Goal: Task Accomplishment & Management: Manage account settings

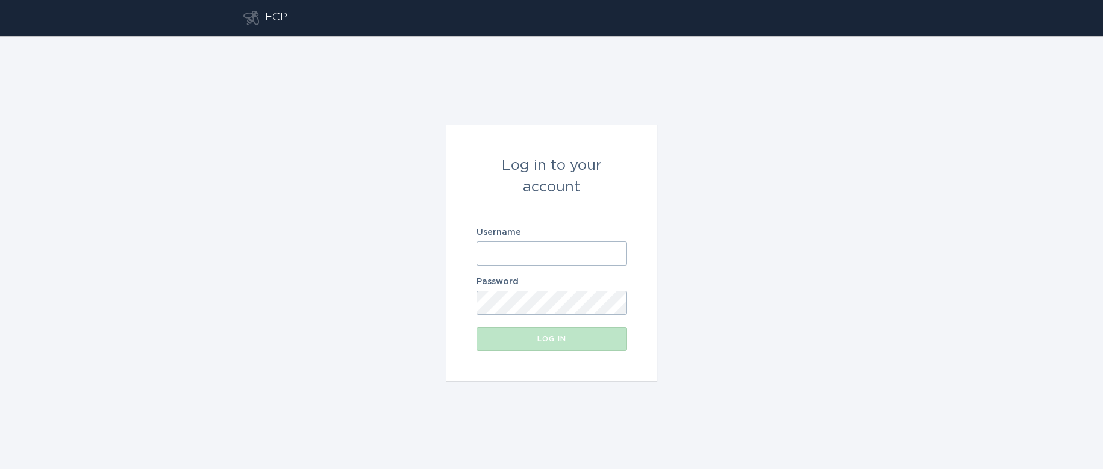
click at [503, 257] on input "Username" at bounding box center [552, 254] width 151 height 24
paste input "[EMAIL_ADDRESS][DOMAIN_NAME]"
type input "[EMAIL_ADDRESS][DOMAIN_NAME]"
click at [847, 301] on div "Log in to your account Username [EMAIL_ADDRESS][DOMAIN_NAME] Password Log in" at bounding box center [551, 252] width 1103 height 433
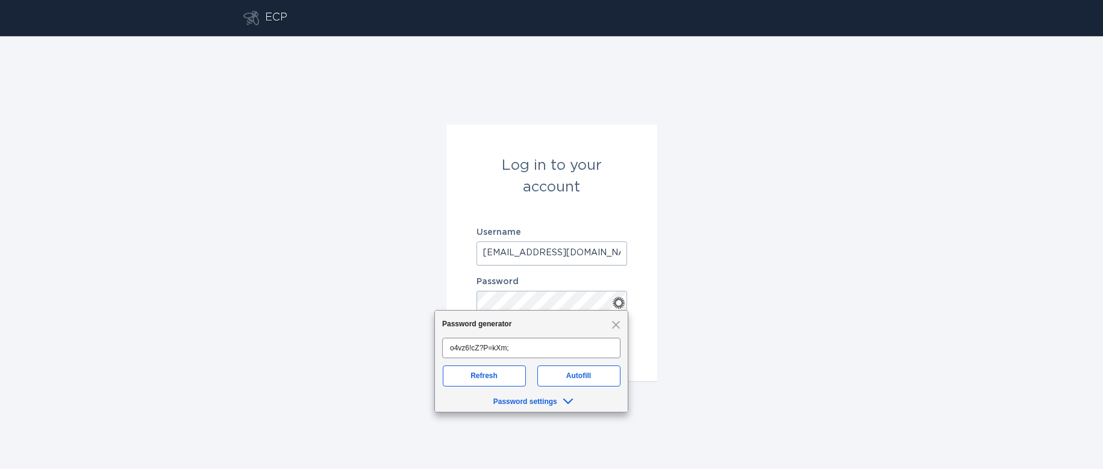
click at [773, 348] on div "Log in to your account Username ieso-ontario@energyhub.net Password Log in" at bounding box center [551, 252] width 1103 height 433
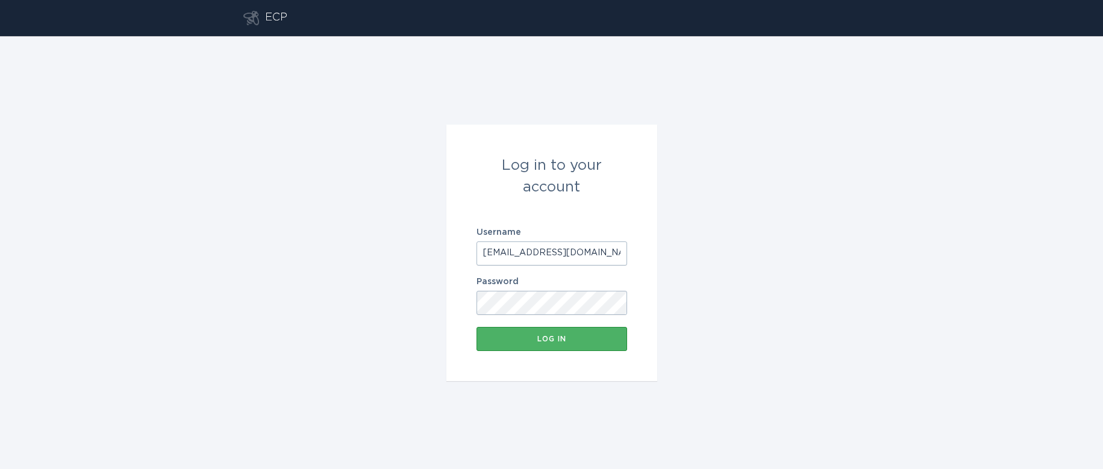
click at [539, 333] on button "Log in" at bounding box center [552, 339] width 151 height 24
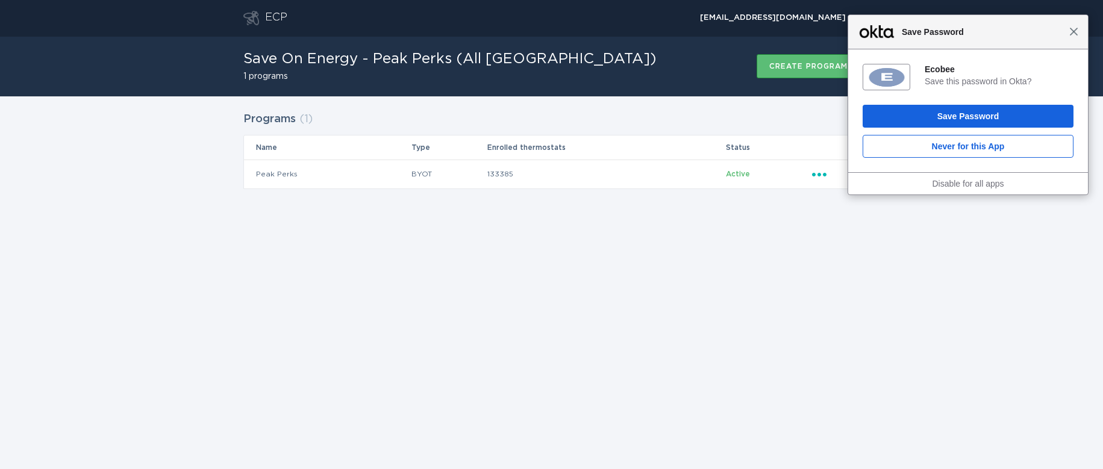
click at [1076, 34] on span "Close" at bounding box center [1074, 31] width 9 height 9
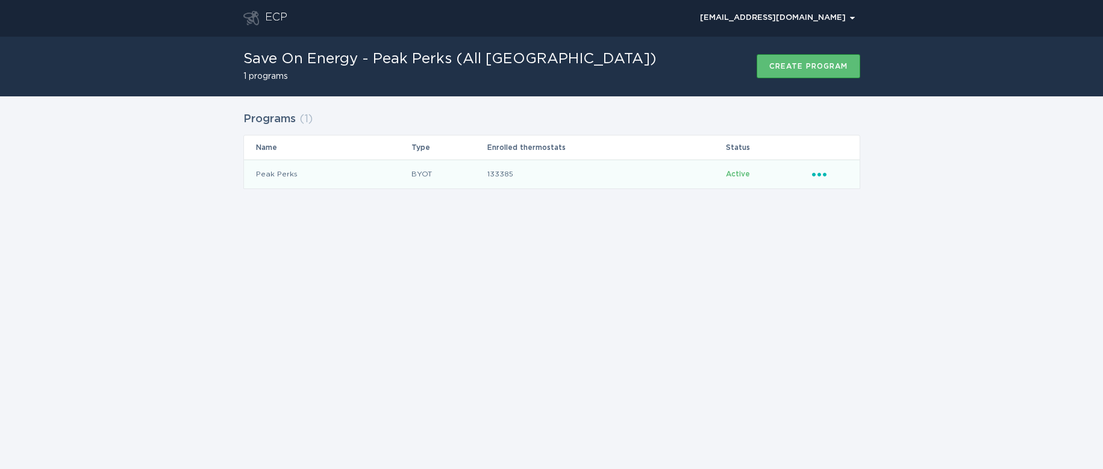
click at [820, 172] on icon "Ellipsis" at bounding box center [820, 173] width 17 height 10
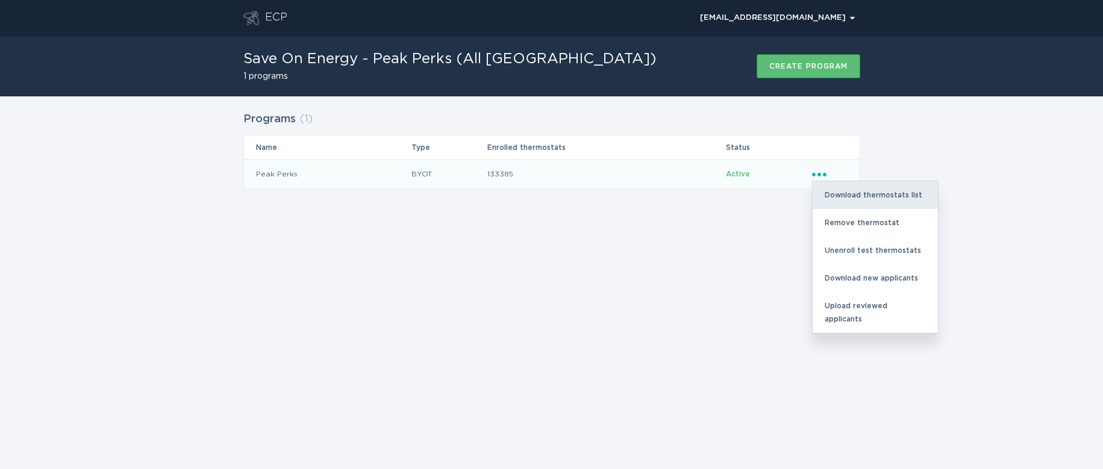
click at [852, 193] on div "Download thermostats list" at bounding box center [875, 195] width 125 height 28
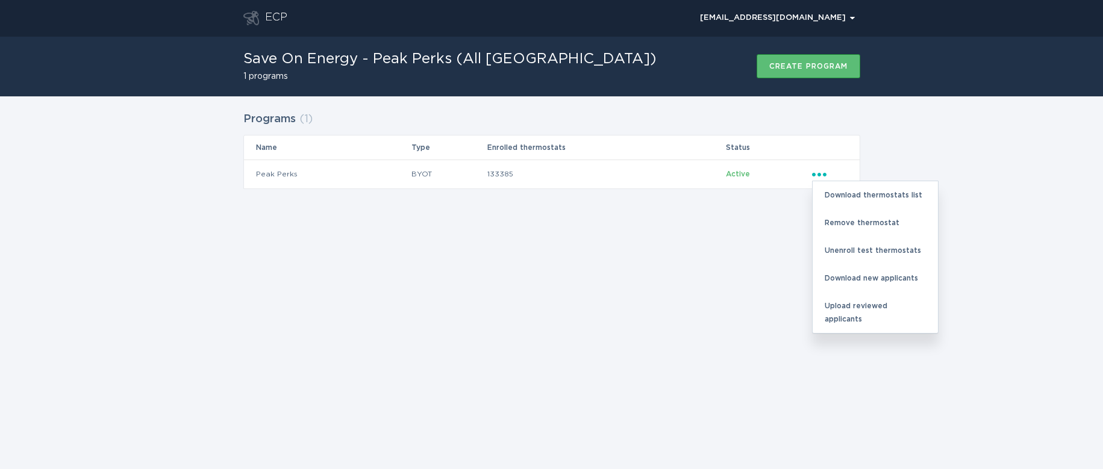
click at [993, 139] on div "Programs ( 1 ) Name Type Enrolled thermostats Status Peak Perks BYOT 133385 Act…" at bounding box center [551, 157] width 1103 height 123
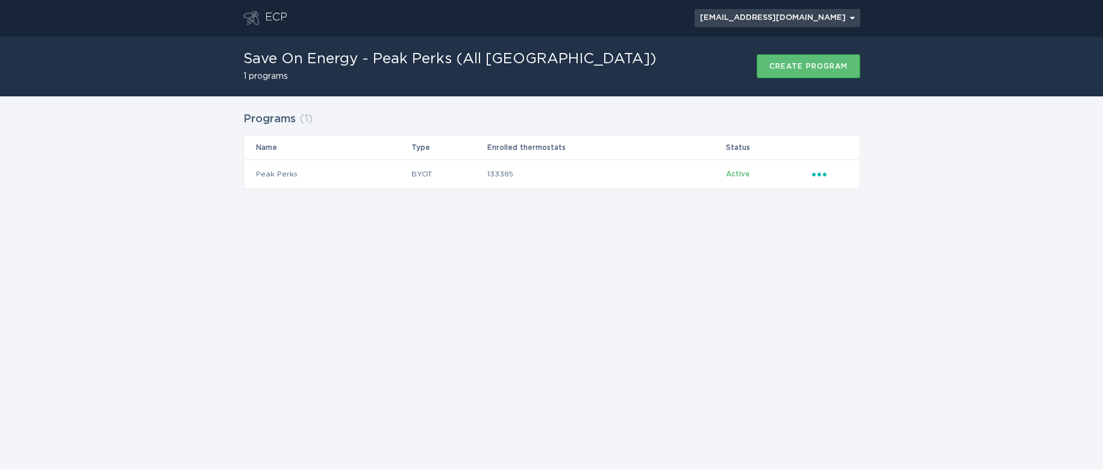
click at [826, 13] on button "[EMAIL_ADDRESS][DOMAIN_NAME] Chevron" at bounding box center [778, 18] width 166 height 18
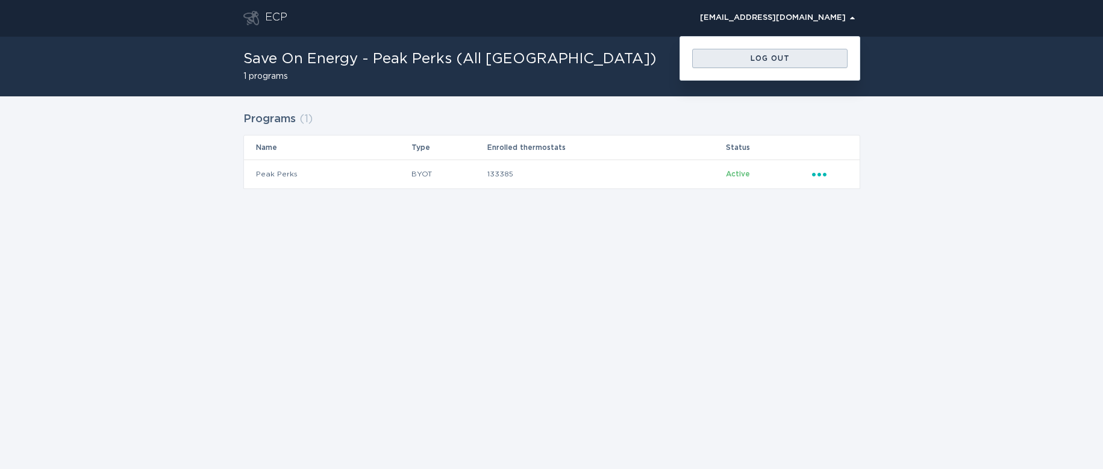
click at [788, 58] on div "Log out" at bounding box center [769, 58] width 143 height 7
